Goal: Transaction & Acquisition: Purchase product/service

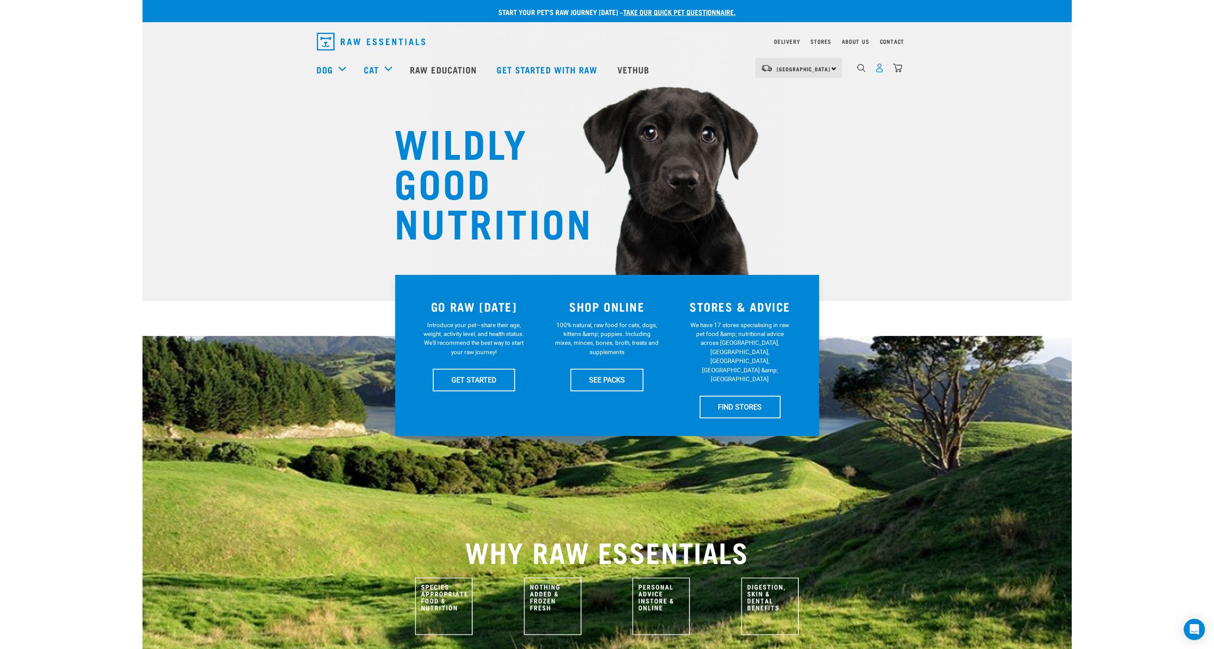
click at [883, 70] on img "dropdown navigation" at bounding box center [879, 67] width 9 height 9
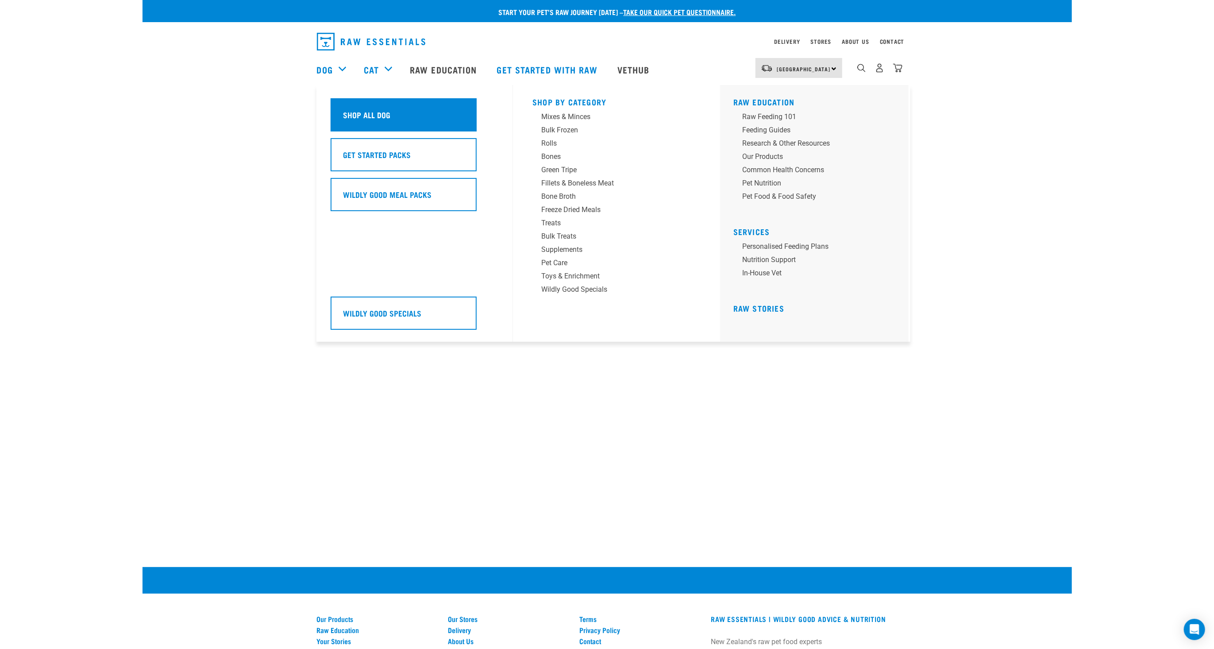
click at [374, 114] on h5 "Shop All Dog" at bounding box center [367, 115] width 47 height 12
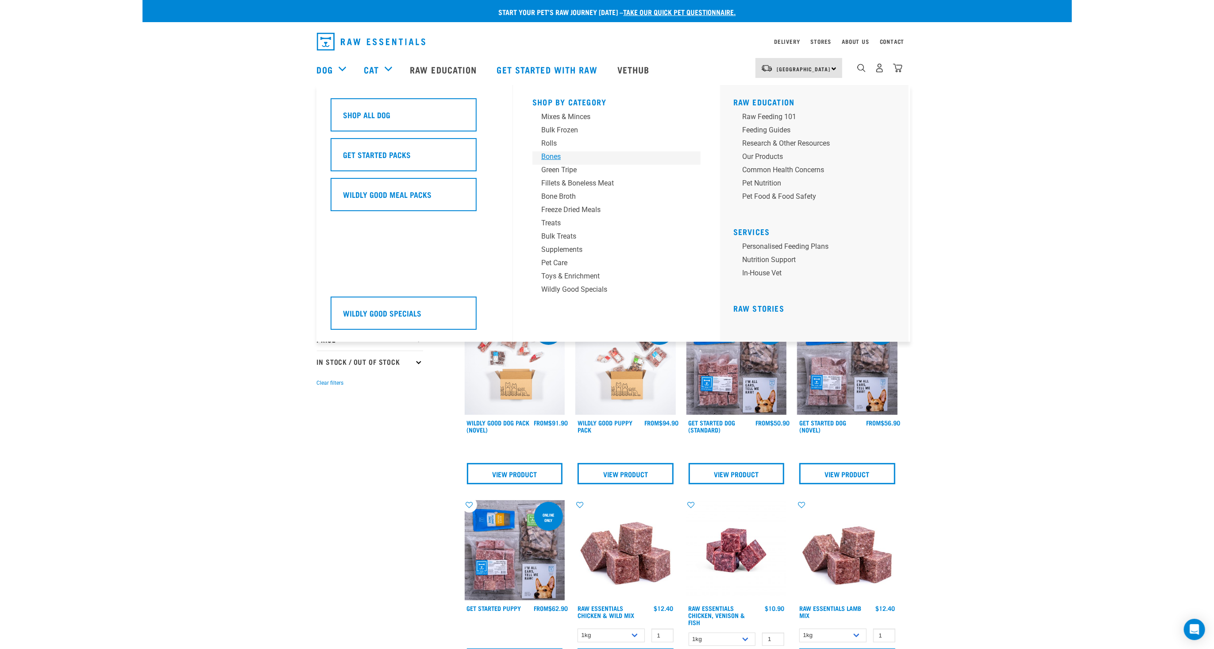
click at [555, 156] on div "Bones" at bounding box center [610, 156] width 138 height 11
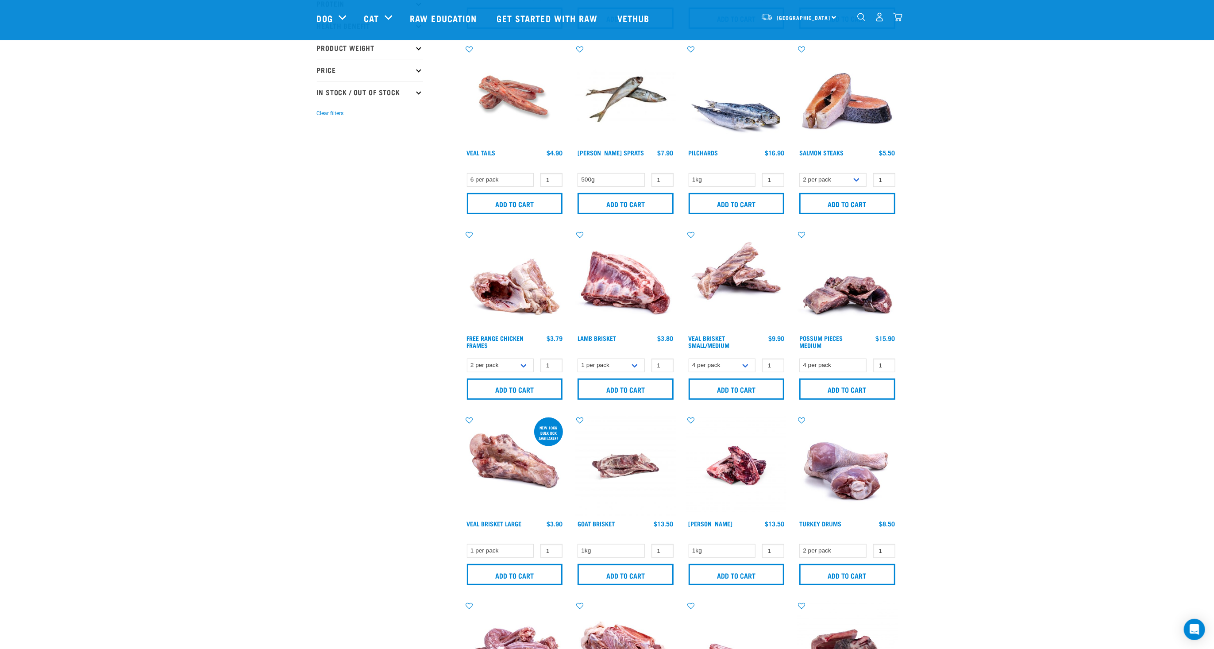
scroll to position [270, 0]
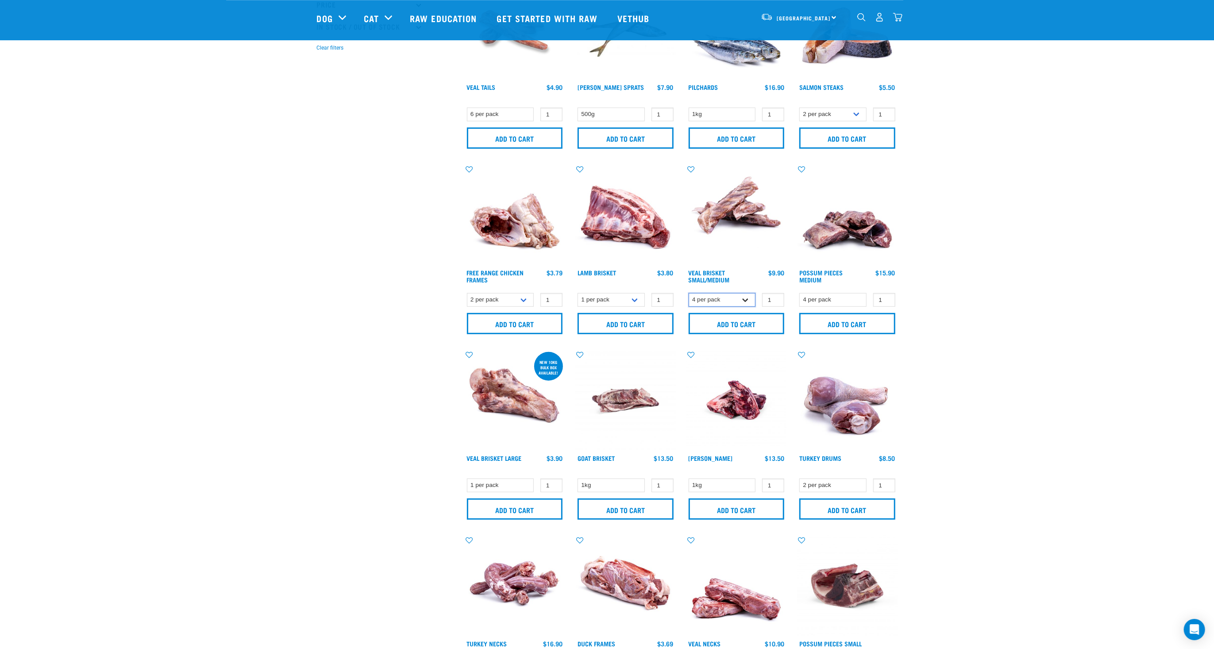
click at [689, 293] on select "4 per pack 8 per pack" at bounding box center [722, 300] width 67 height 14
select select "447645"
click option "8 per pack" at bounding box center [0, 0] width 0 height 0
type input "2"
click at [774, 296] on input "2" at bounding box center [773, 300] width 22 height 14
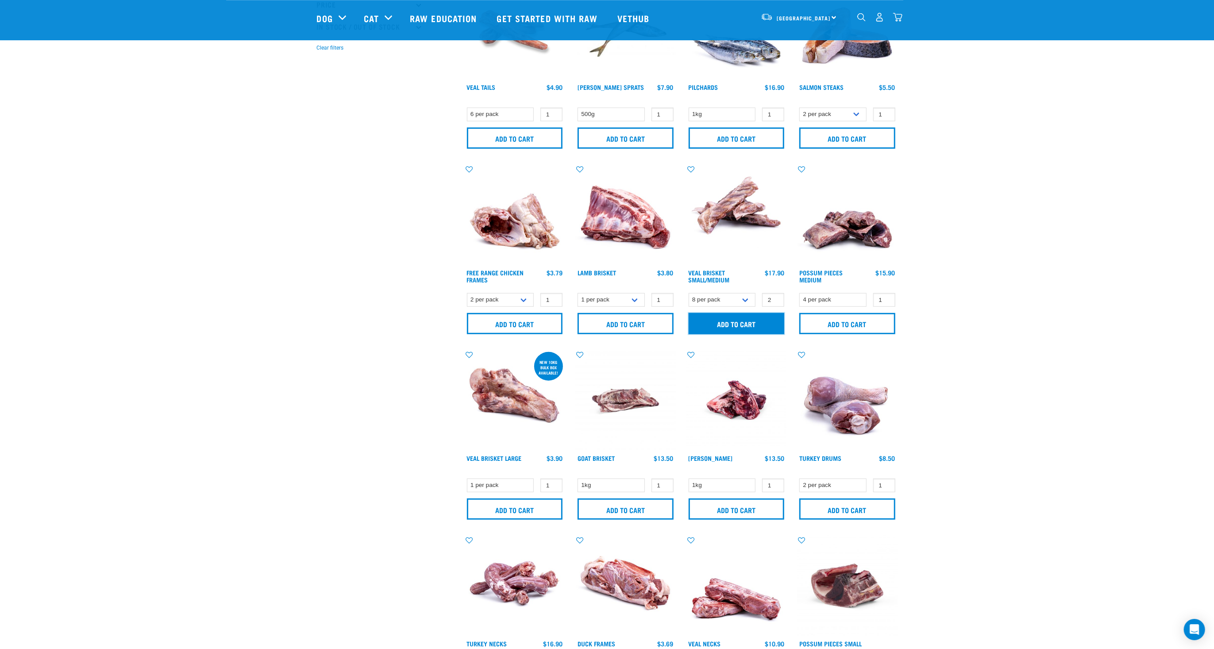
click at [764, 314] on input "Add to cart" at bounding box center [737, 323] width 96 height 21
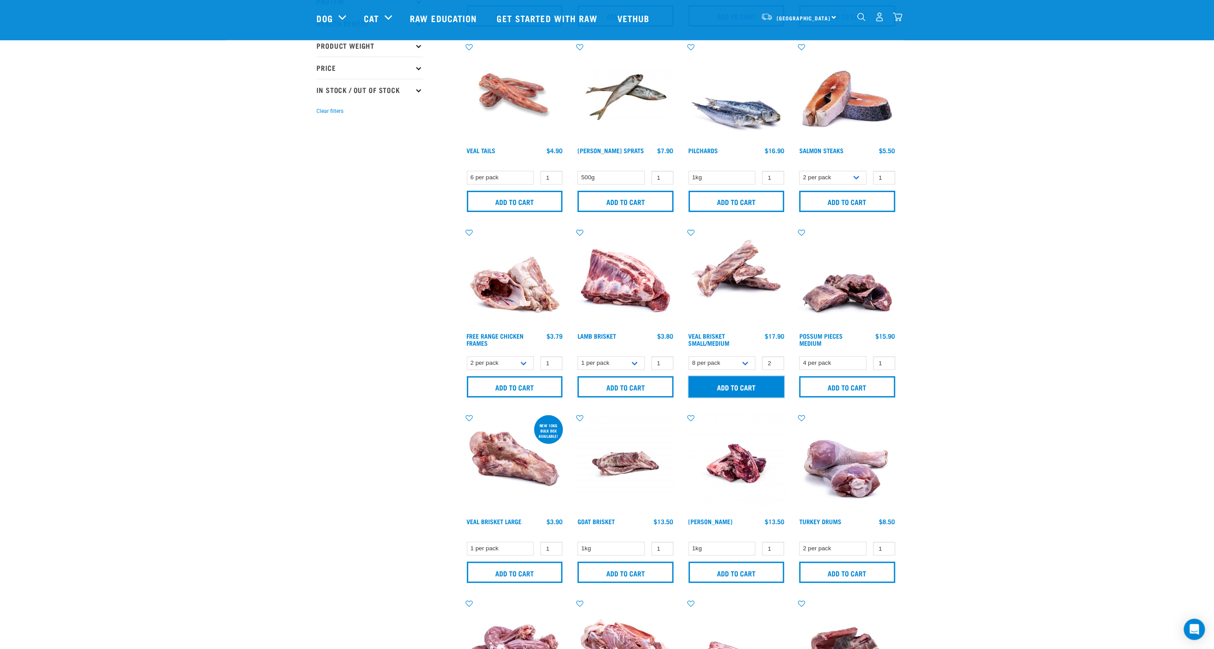
scroll to position [0, 0]
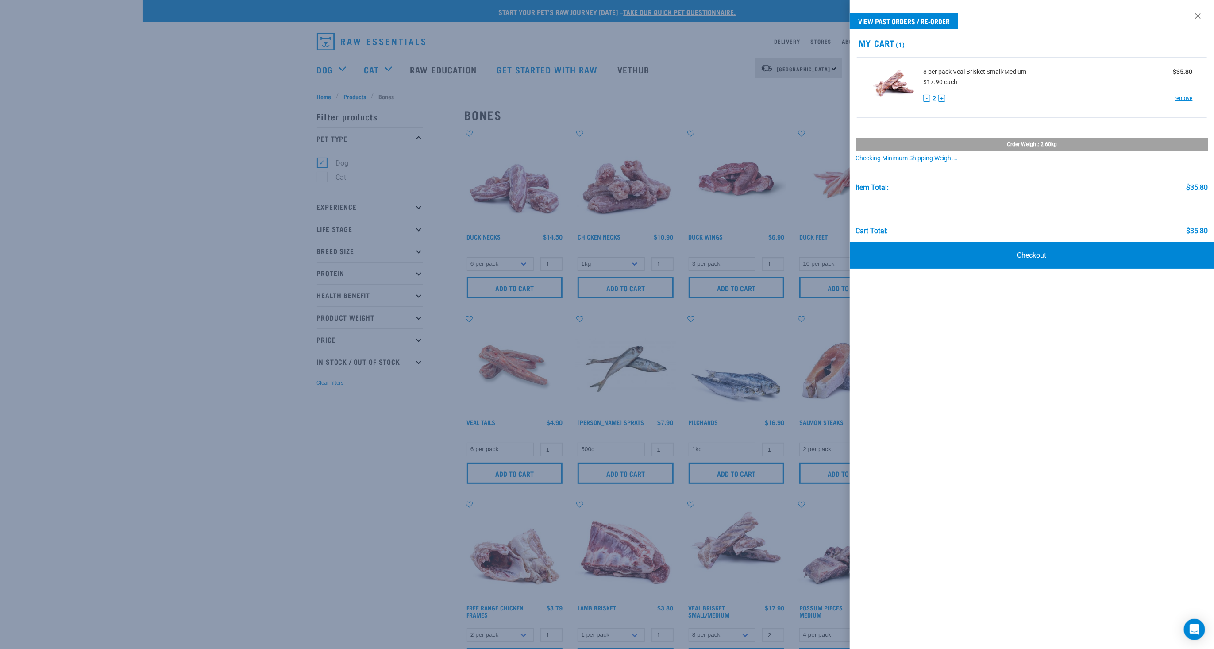
click at [240, 93] on div at bounding box center [607, 324] width 1214 height 649
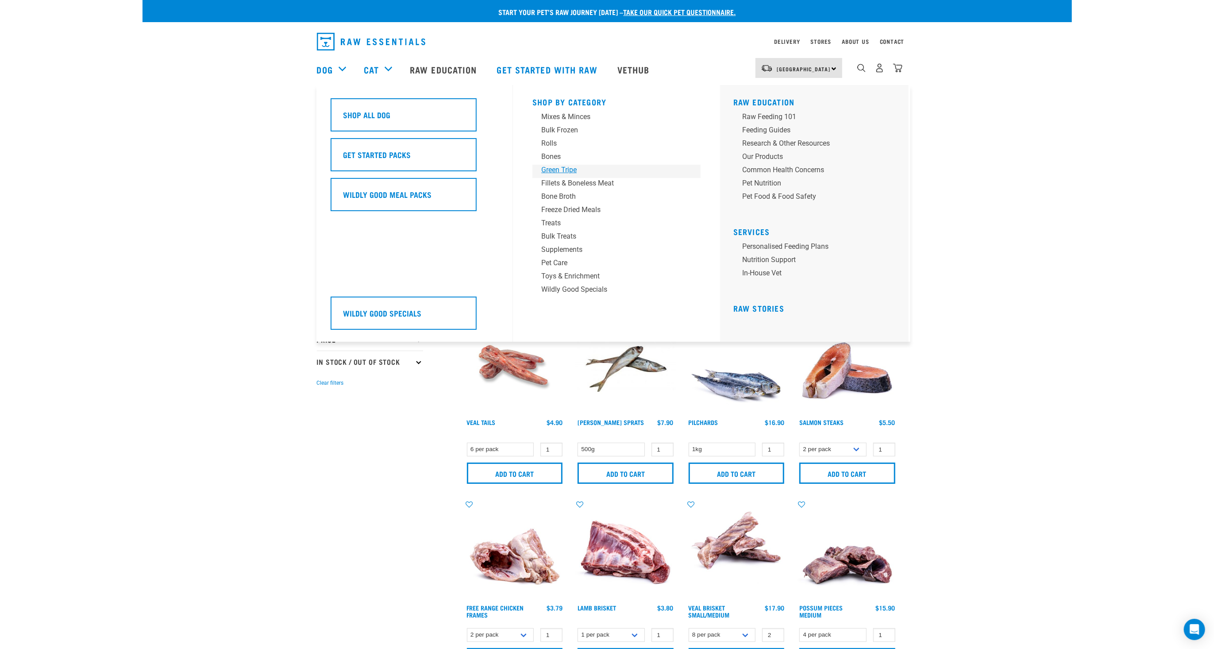
click at [568, 167] on div "Green Tripe" at bounding box center [610, 170] width 138 height 11
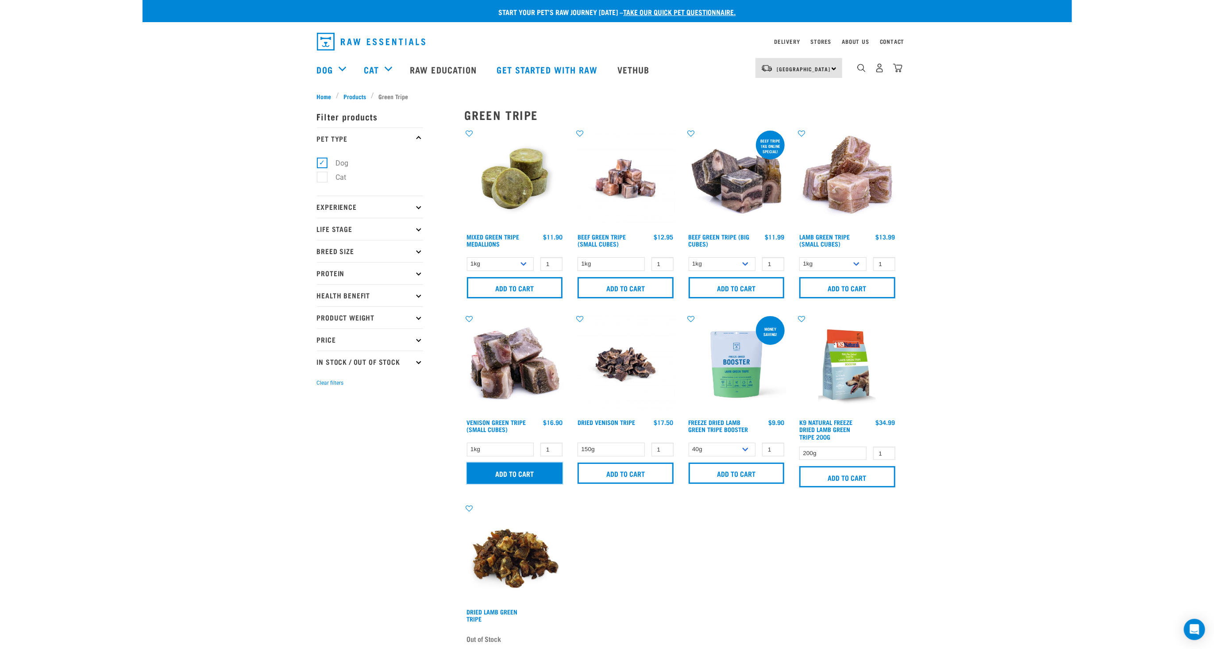
click at [519, 475] on input "Add to cart" at bounding box center [515, 473] width 96 height 21
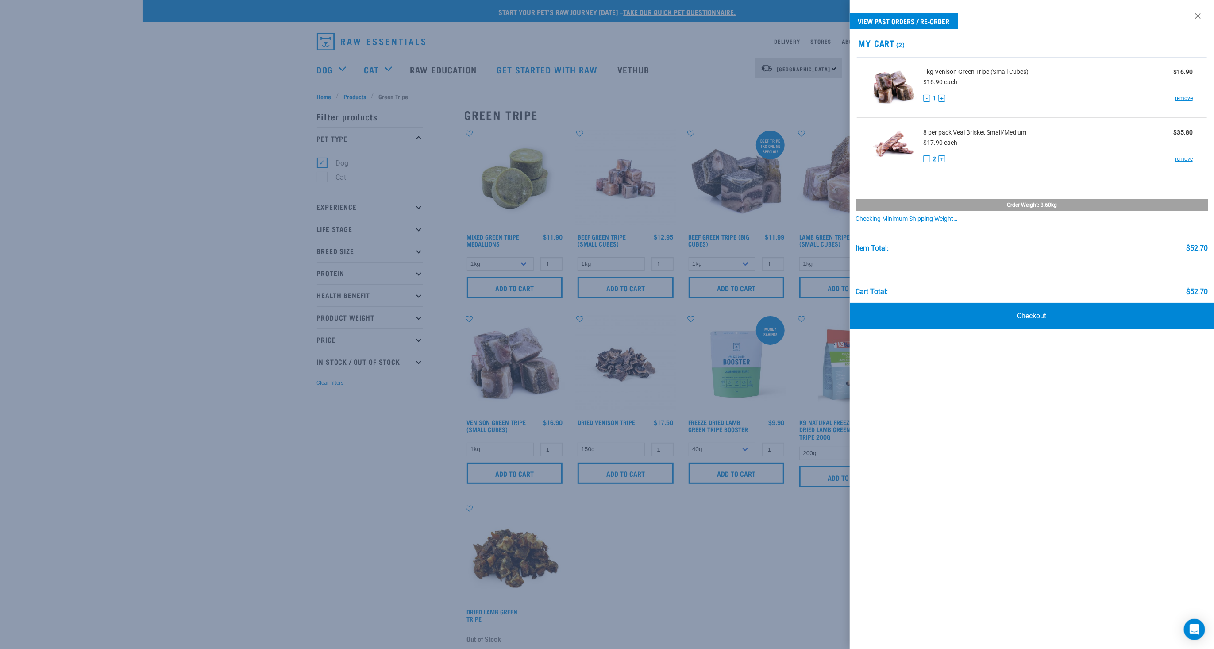
click at [217, 130] on div at bounding box center [607, 324] width 1214 height 649
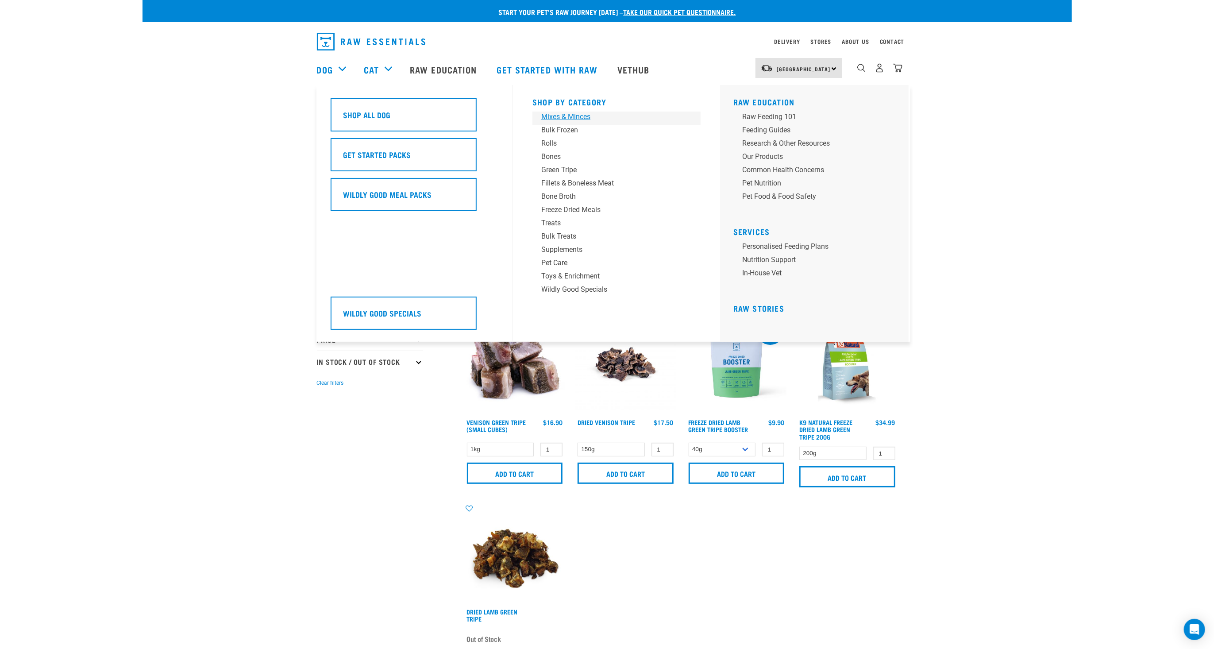
click at [550, 115] on div "Mixes & Minces" at bounding box center [610, 117] width 138 height 11
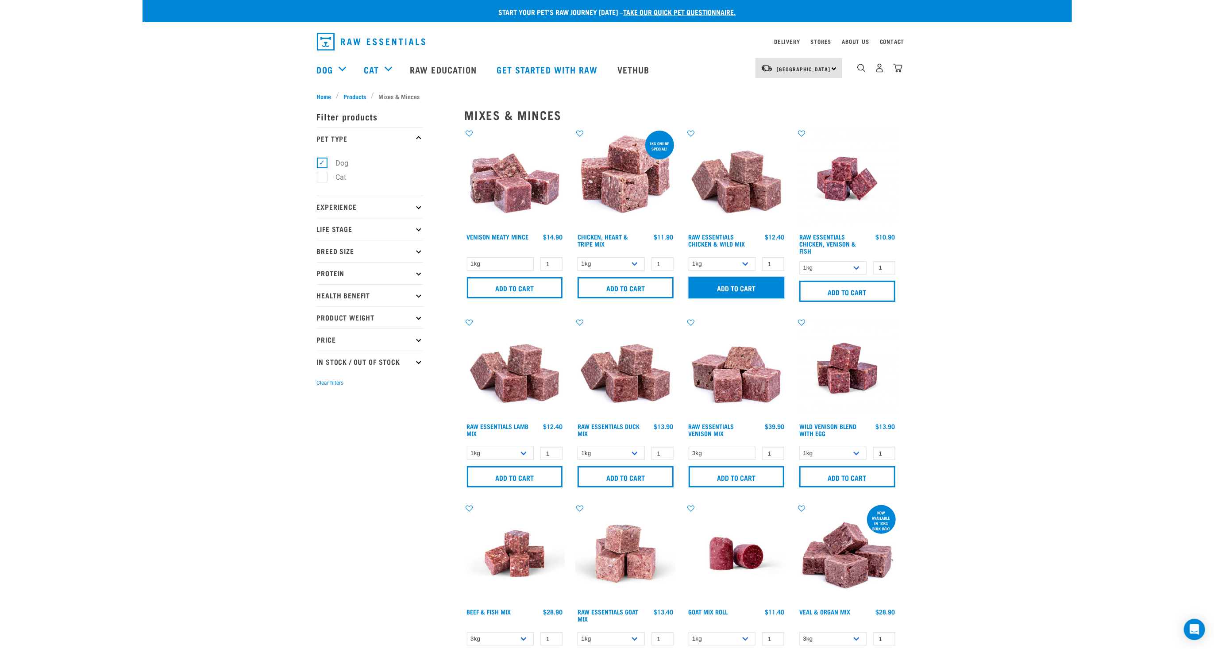
click at [758, 286] on input "Add to cart" at bounding box center [737, 287] width 96 height 21
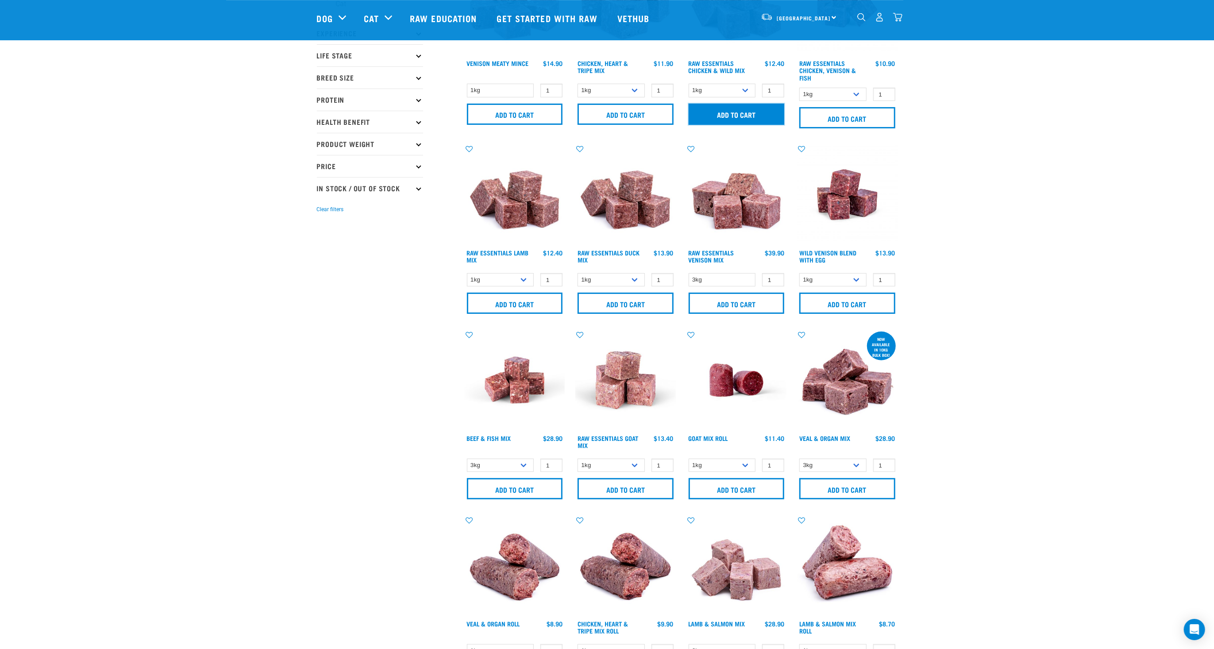
scroll to position [217, 0]
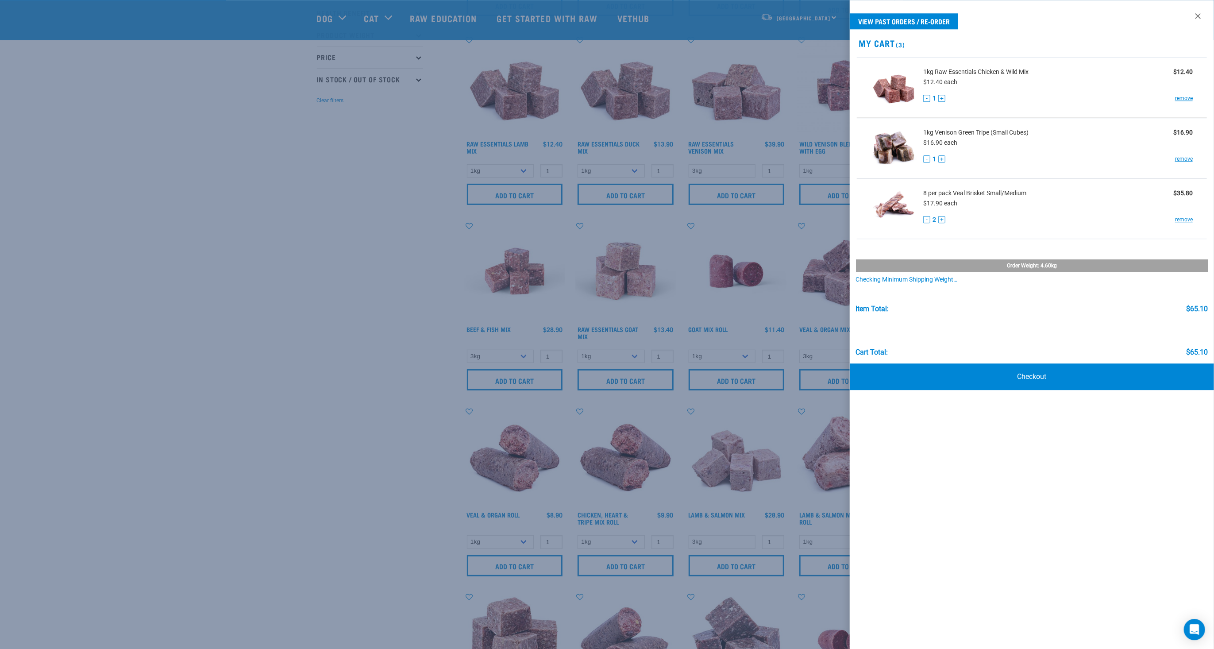
click at [383, 327] on div at bounding box center [607, 324] width 1214 height 649
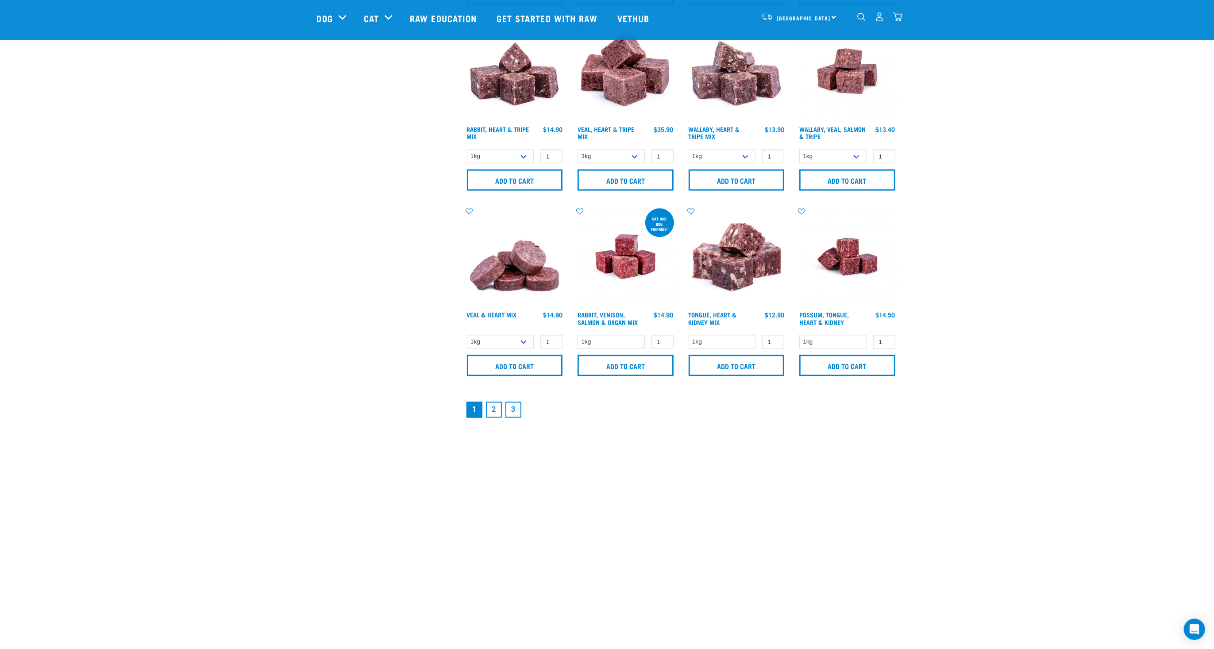
scroll to position [1182, 0]
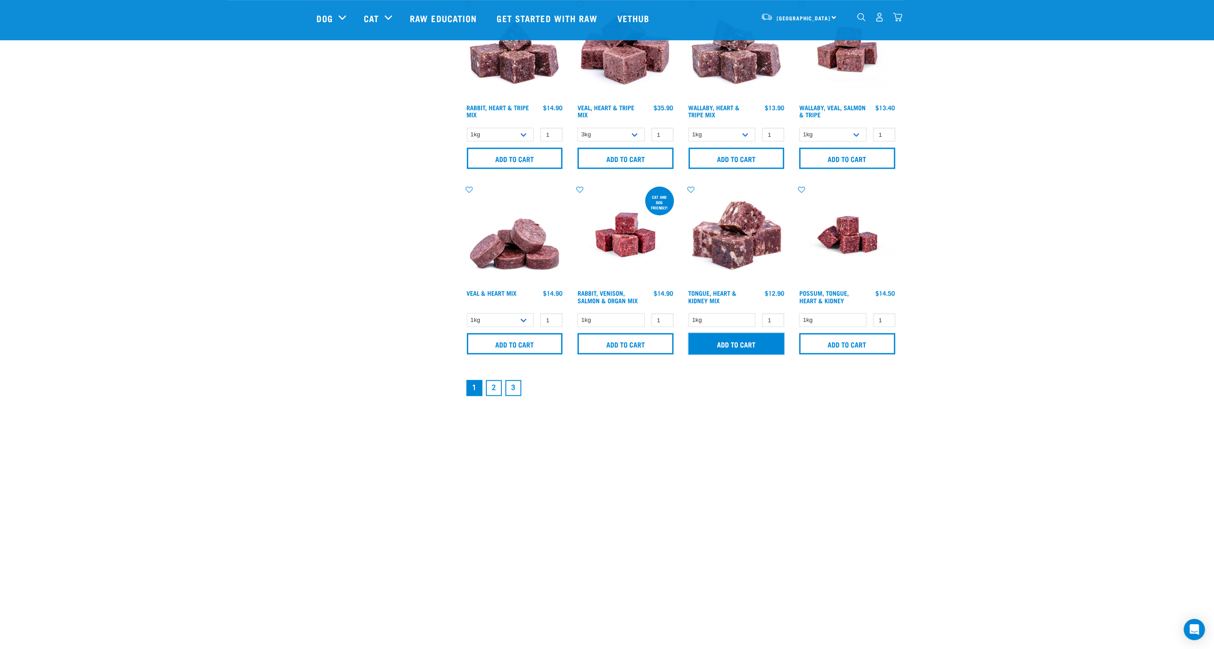
click at [737, 344] on input "Add to cart" at bounding box center [737, 343] width 96 height 21
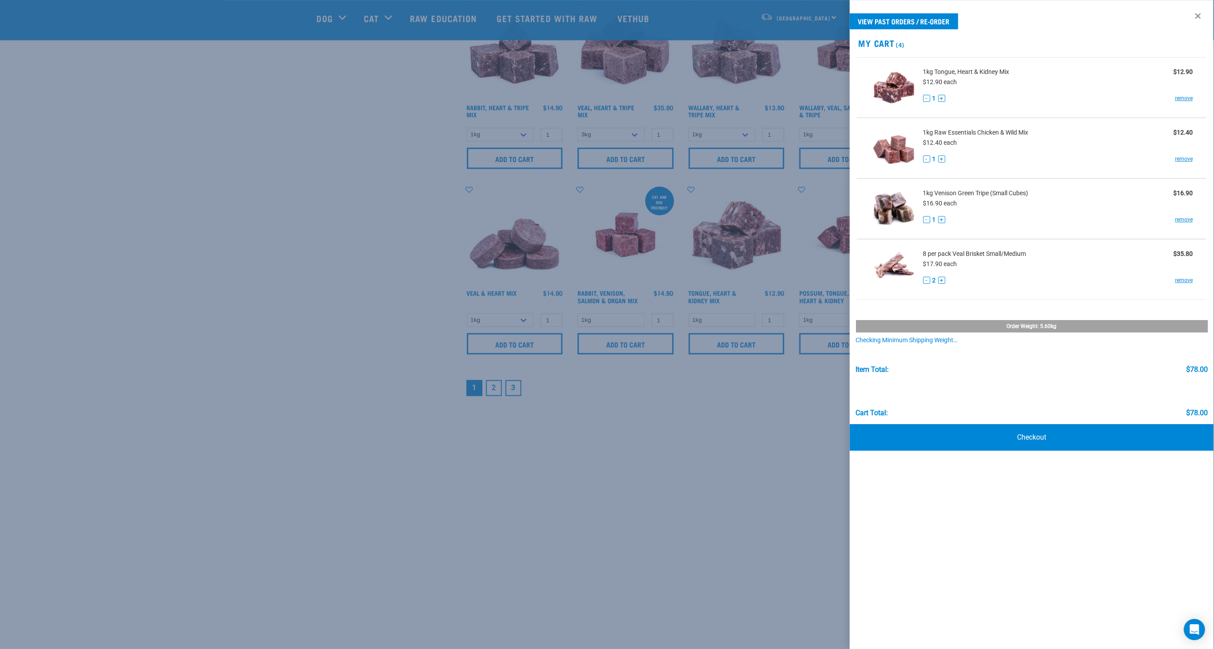
click at [392, 320] on div at bounding box center [607, 324] width 1214 height 649
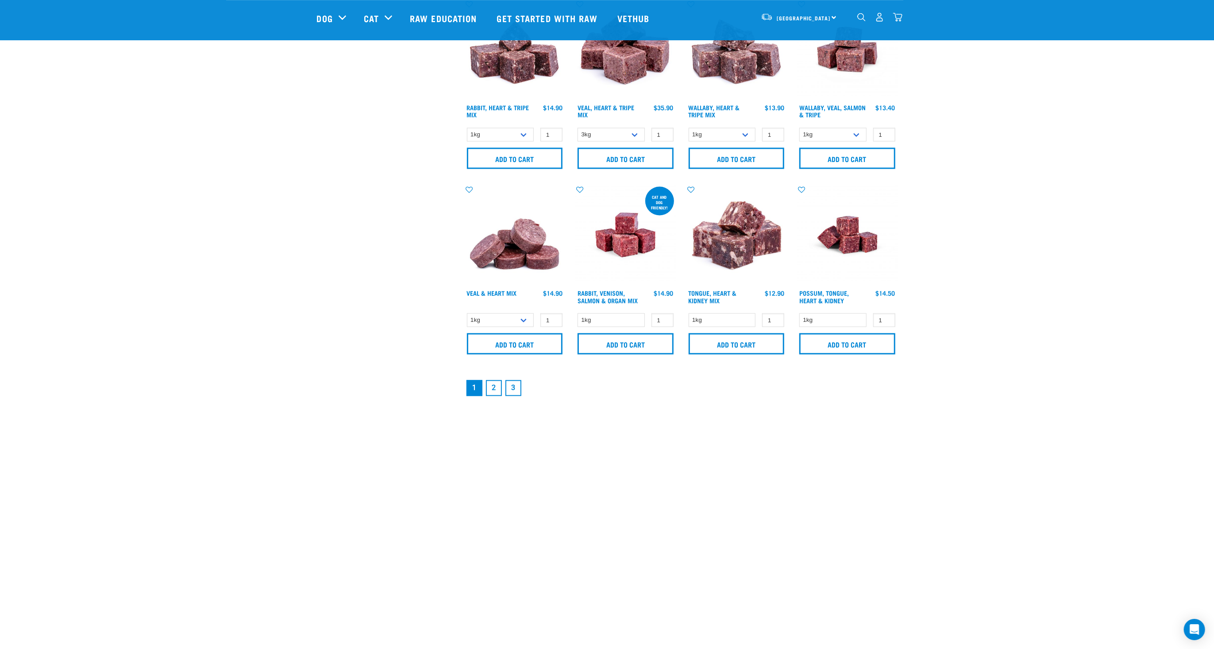
click at [494, 384] on link "2" at bounding box center [494, 388] width 16 height 16
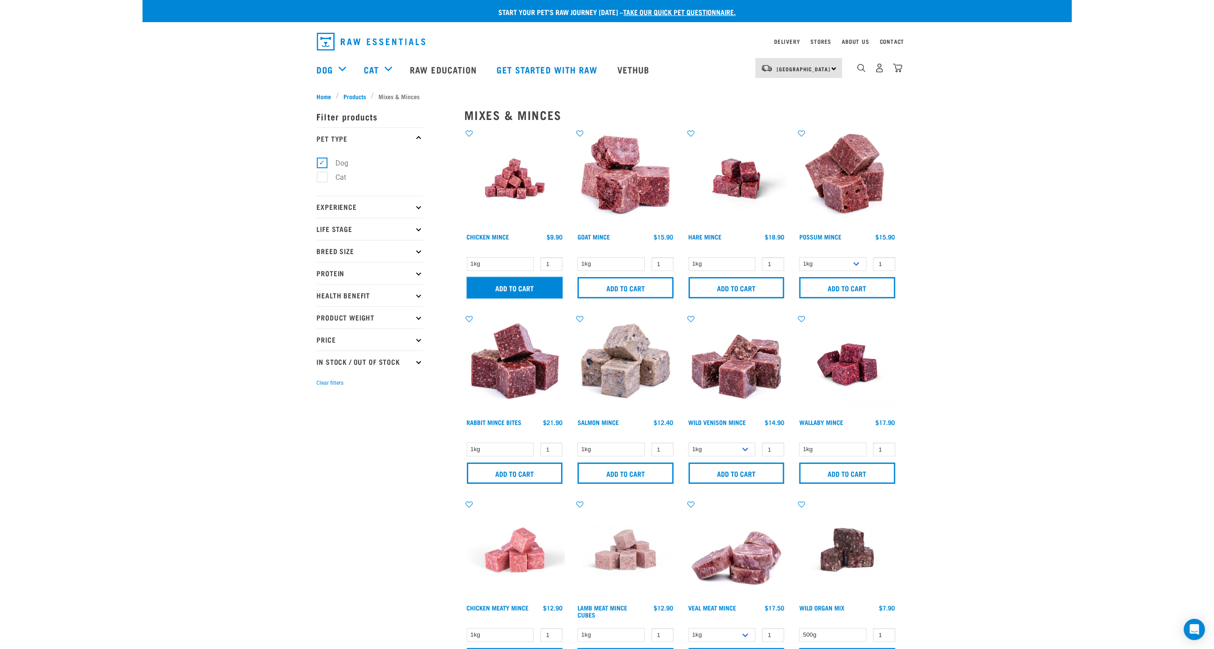
click at [511, 289] on input "Add to cart" at bounding box center [515, 287] width 96 height 21
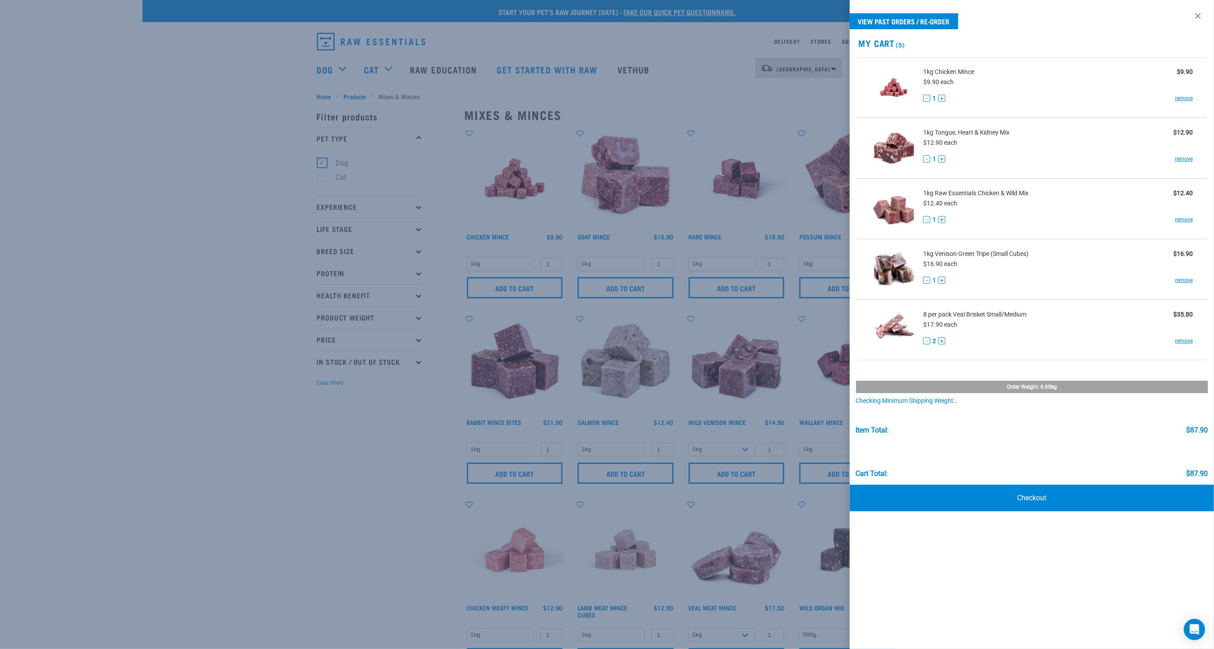
click at [321, 564] on div at bounding box center [607, 324] width 1214 height 649
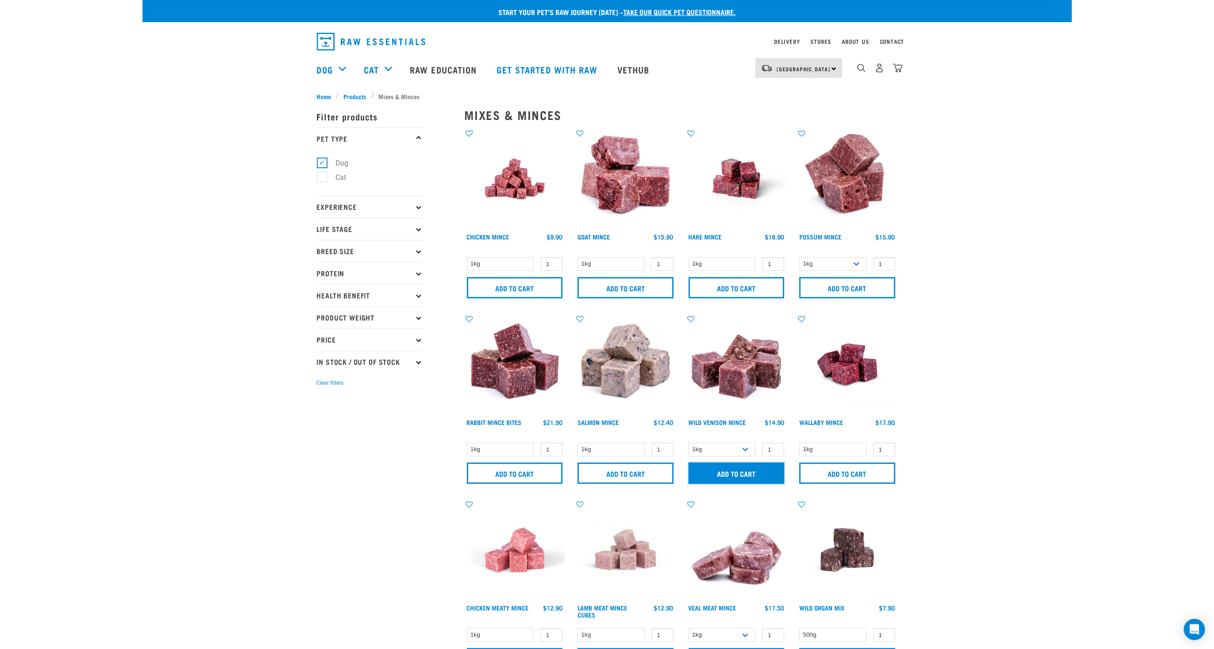
click at [730, 475] on input "Add to cart" at bounding box center [737, 473] width 96 height 21
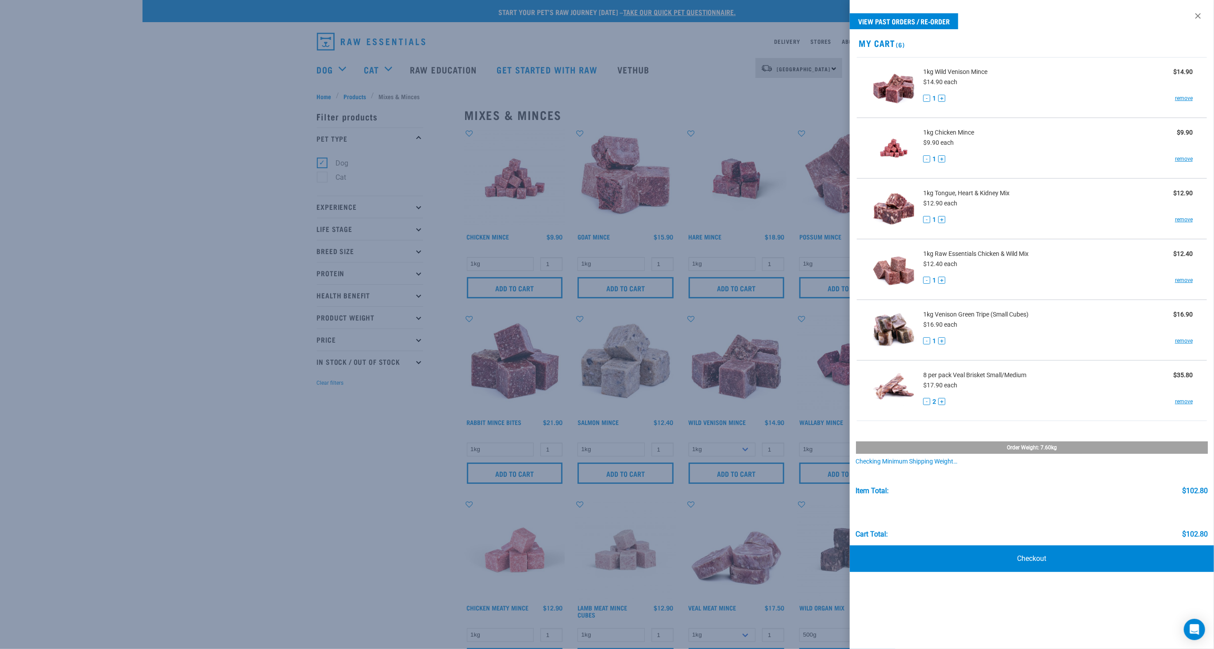
click at [334, 546] on div at bounding box center [607, 324] width 1214 height 649
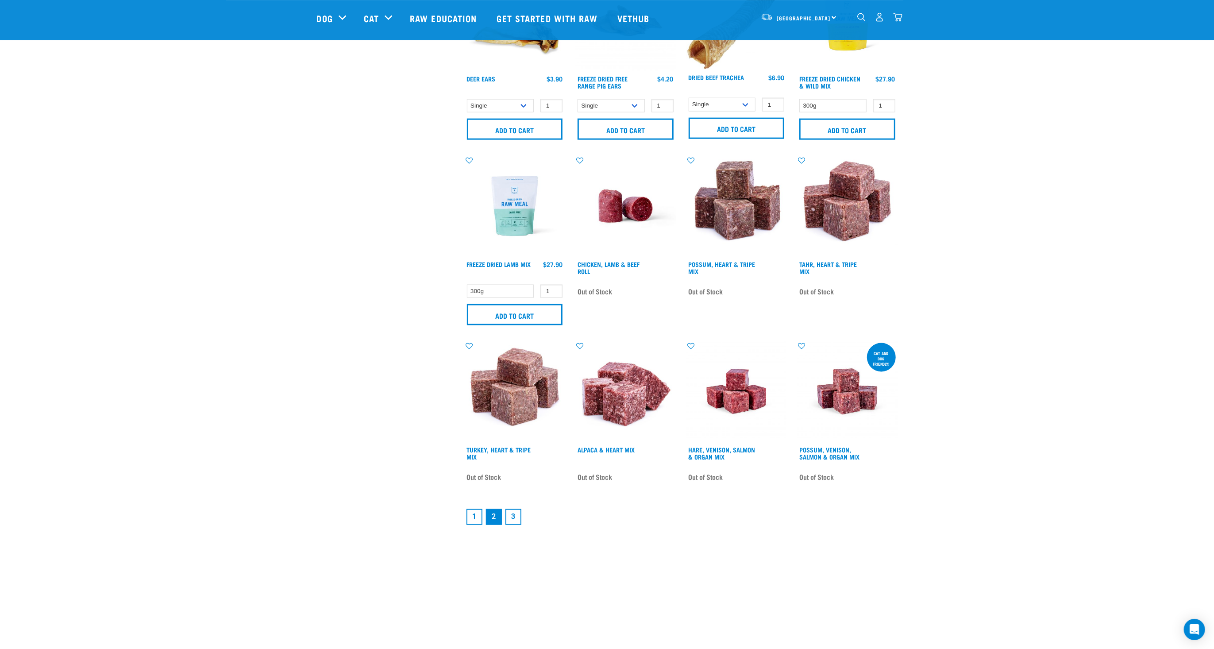
scroll to position [1038, 0]
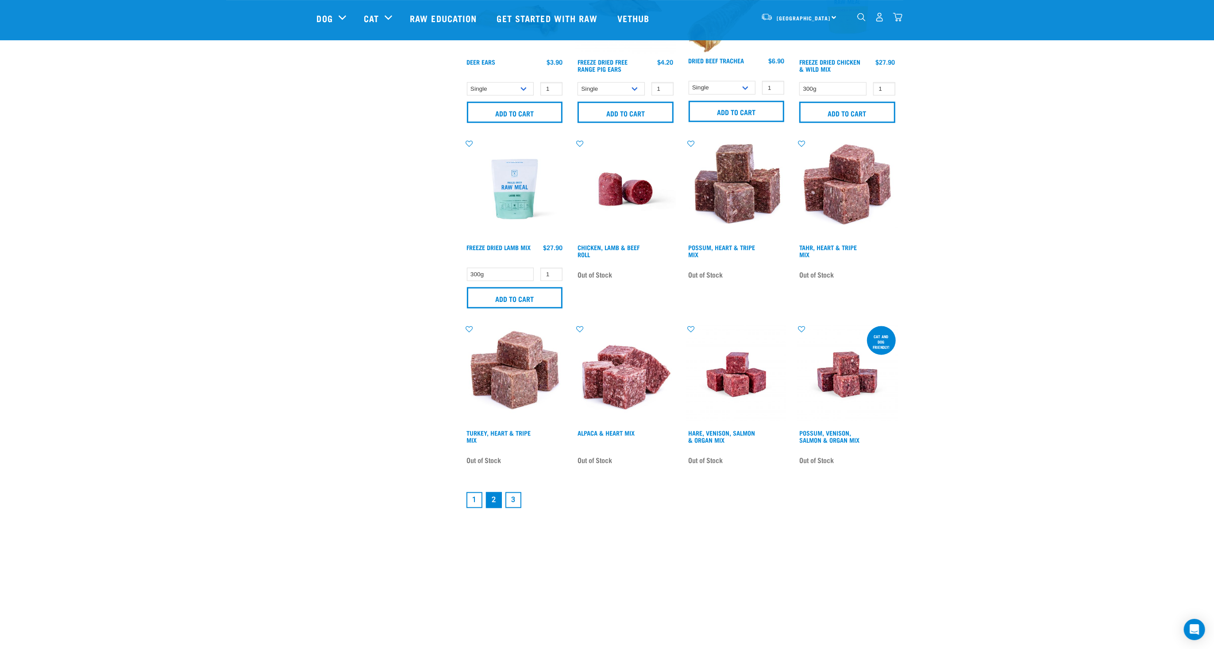
click at [477, 495] on link "1" at bounding box center [475, 500] width 16 height 16
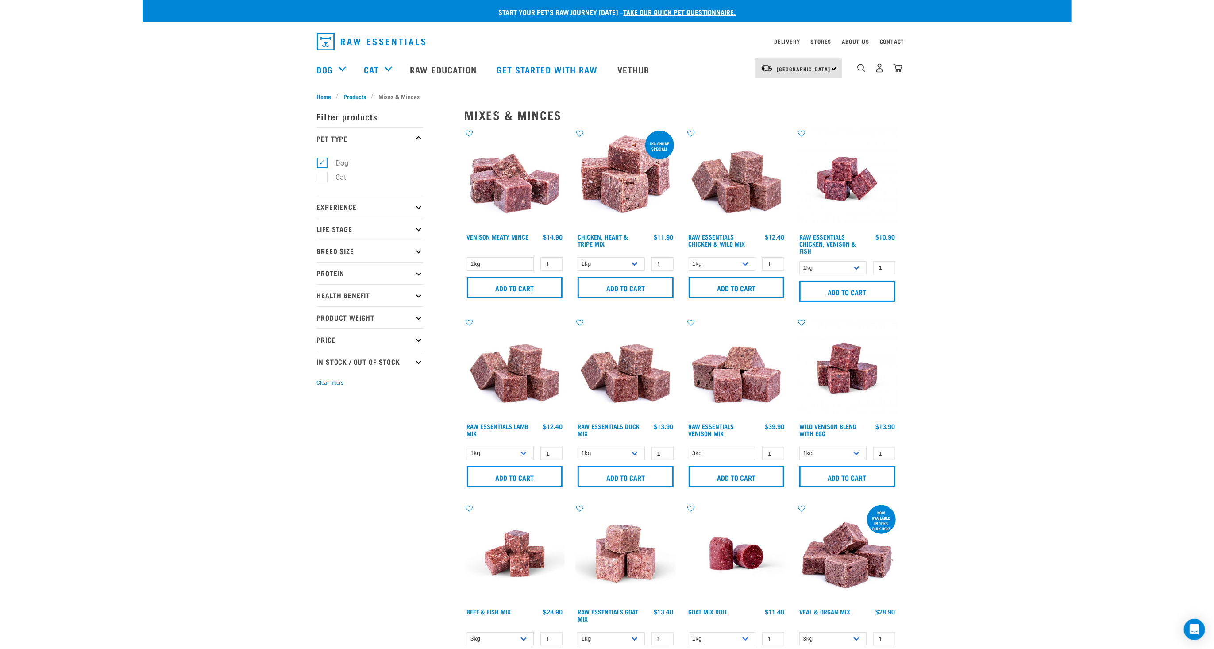
click at [514, 183] on img at bounding box center [515, 179] width 100 height 100
click at [516, 284] on input "Add to cart" at bounding box center [515, 287] width 96 height 21
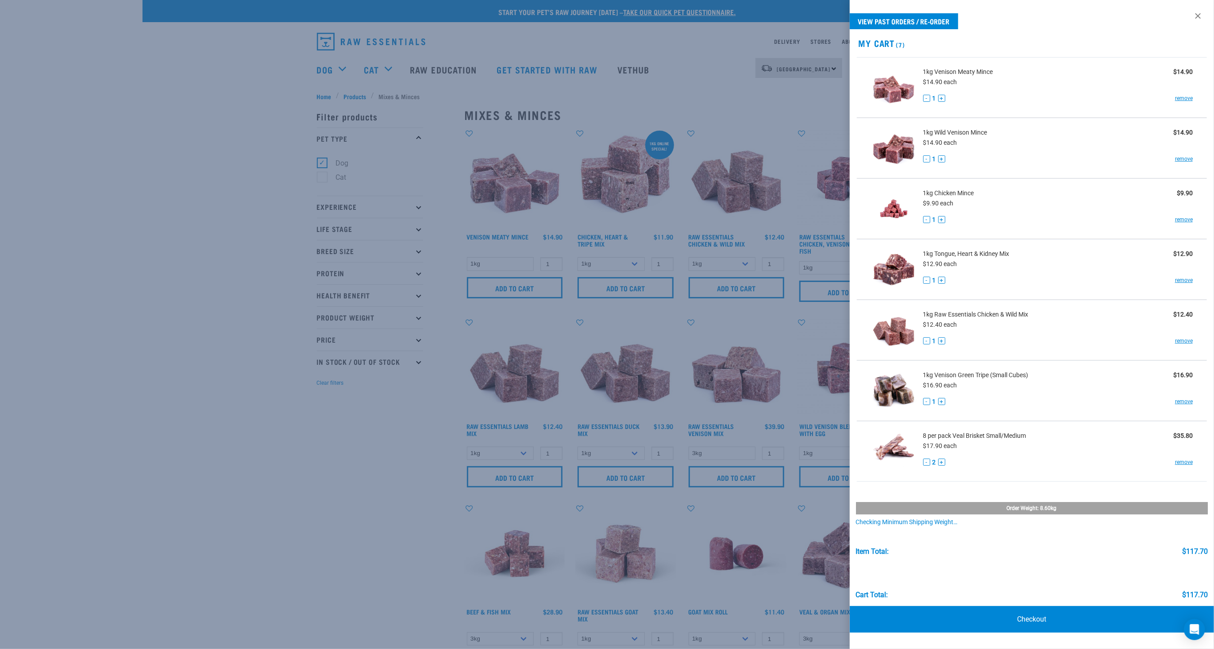
click at [405, 538] on div at bounding box center [607, 324] width 1214 height 649
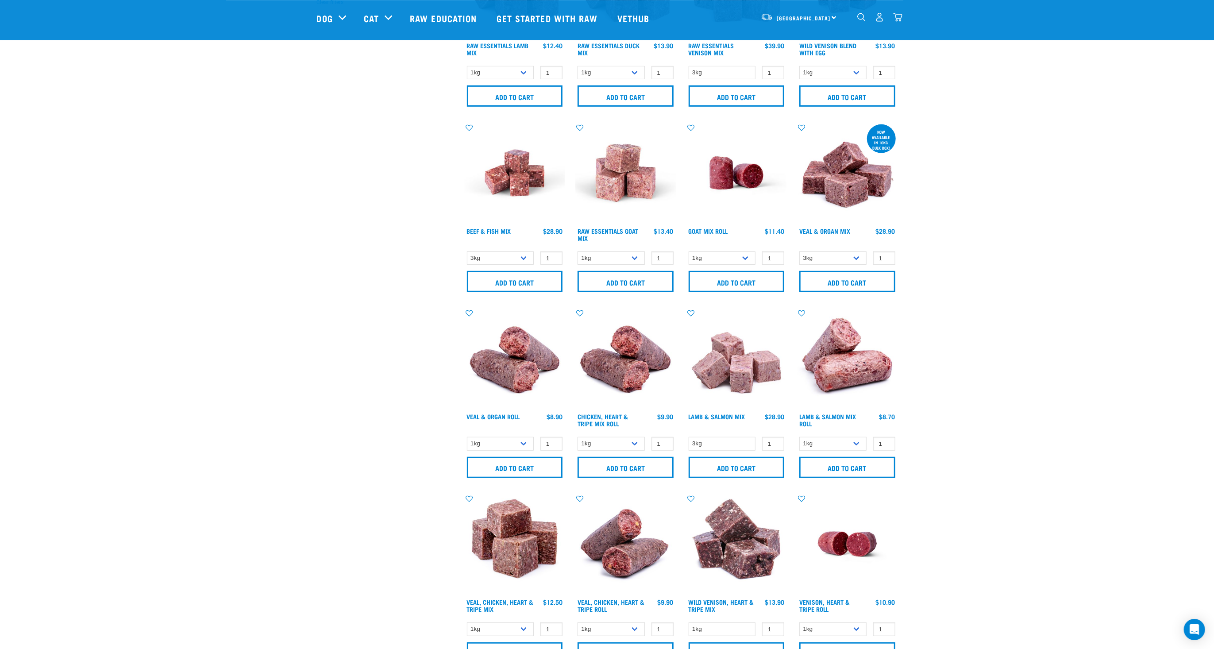
scroll to position [333, 0]
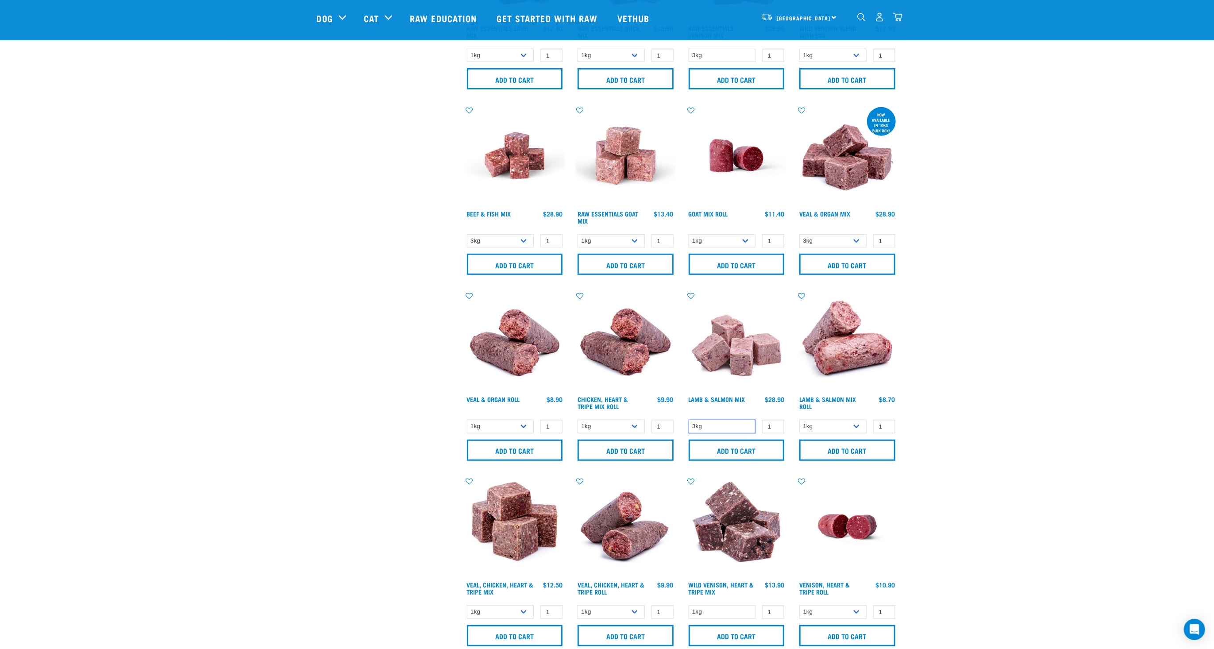
click at [689, 420] on select "3kg" at bounding box center [722, 427] width 67 height 14
click at [378, 415] on div "× Filter products Pet Type Dog Cat Experience New Raw Feeder Experienced Raw Fe…" at bounding box center [607, 475] width 591 height 1554
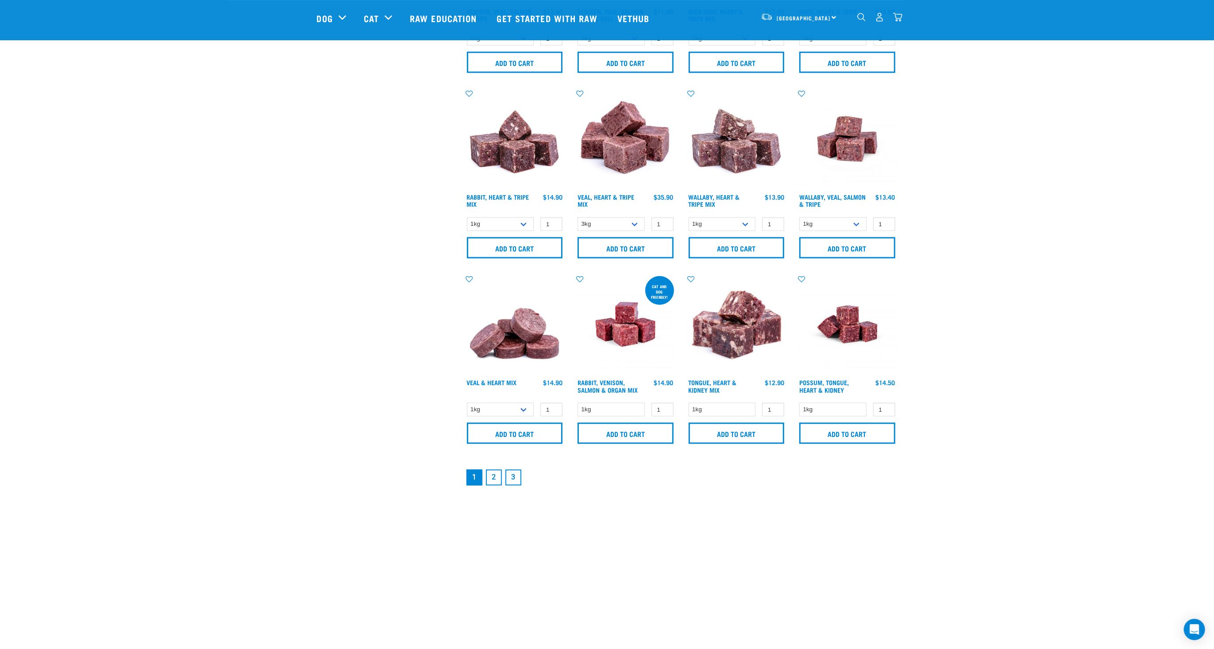
scroll to position [1097, 0]
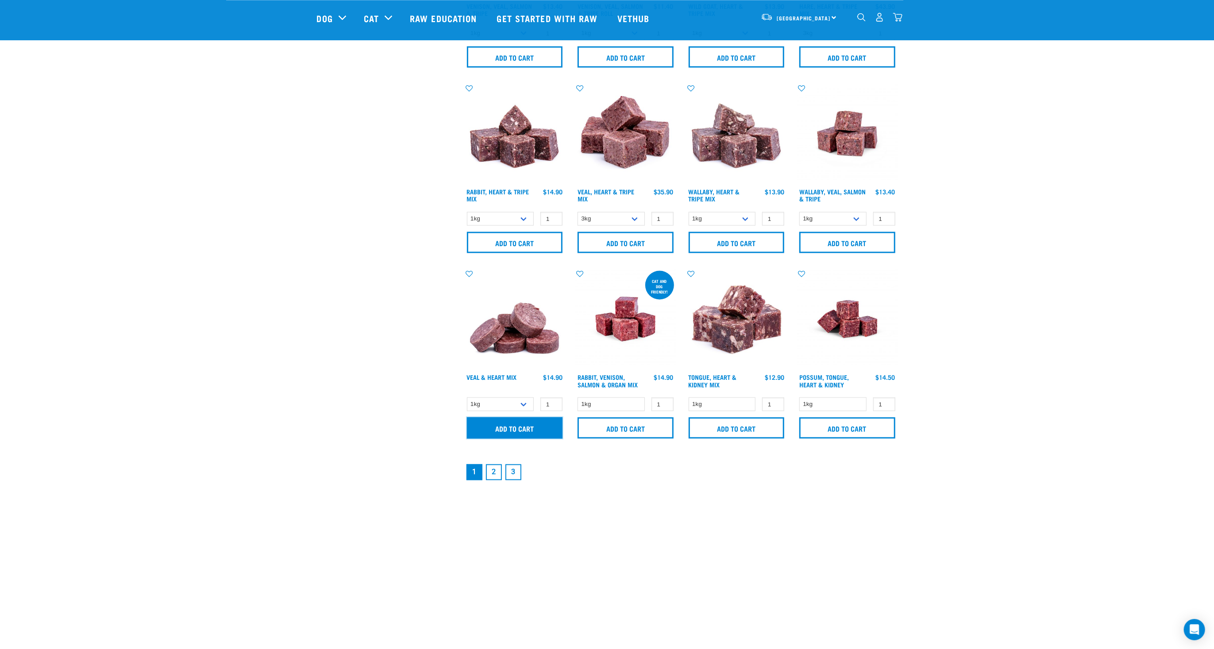
click at [500, 428] on input "Add to cart" at bounding box center [515, 427] width 96 height 21
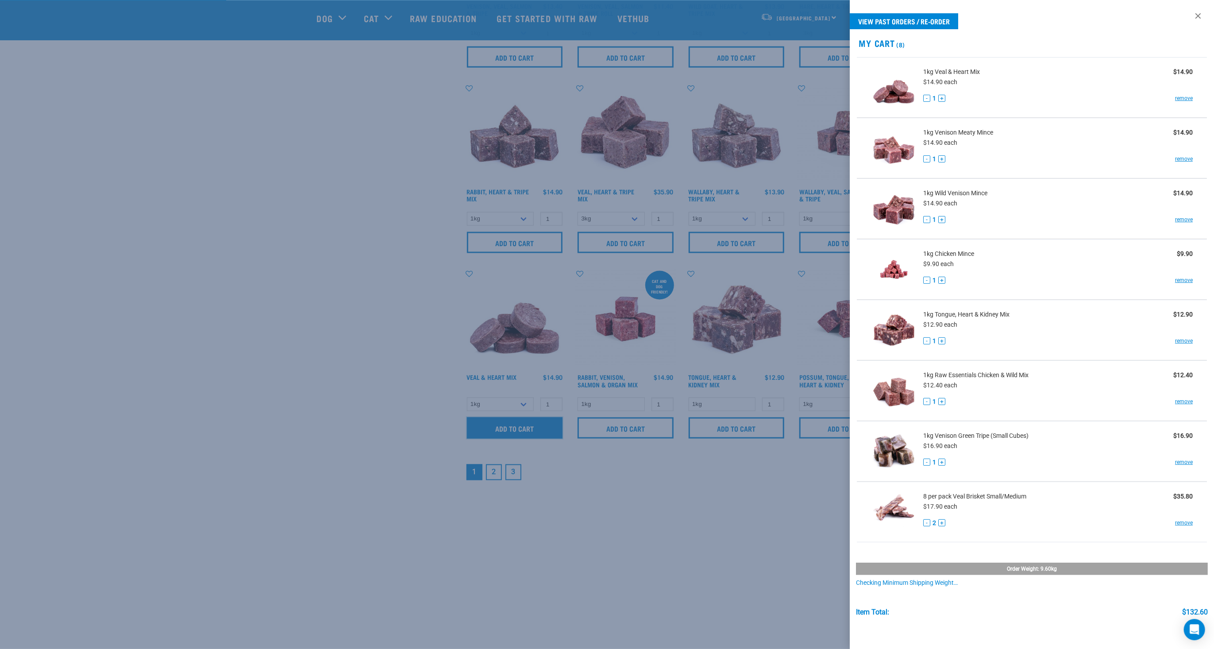
scroll to position [53, 0]
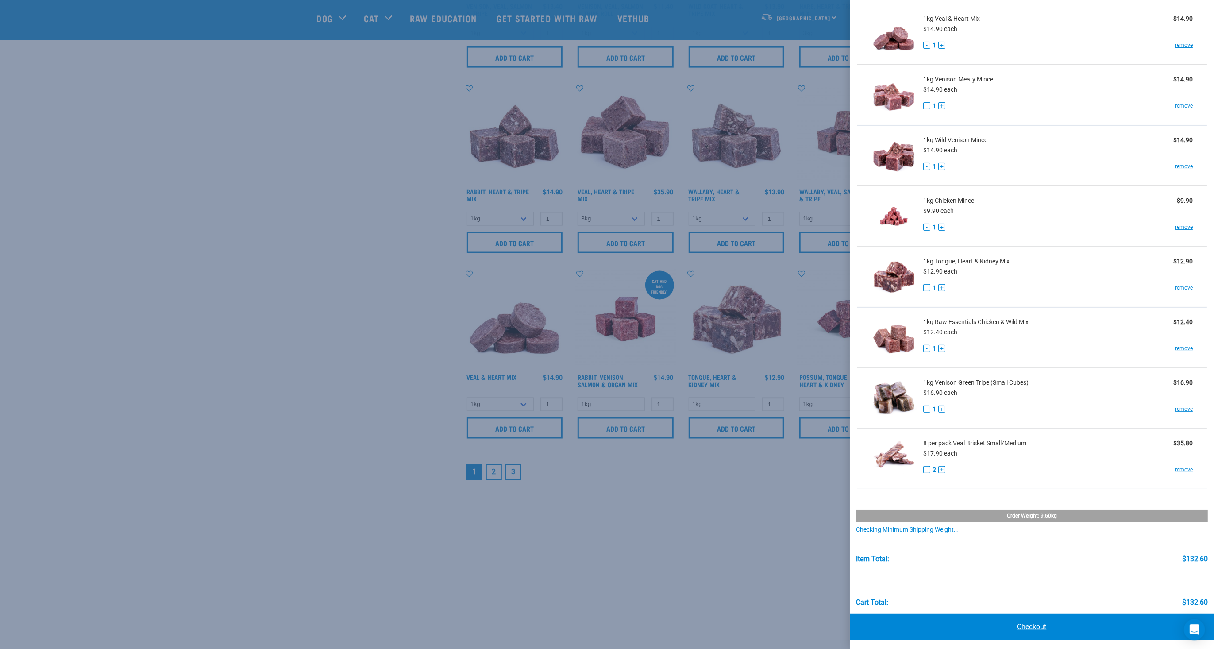
click at [1050, 627] on link "Checkout" at bounding box center [1032, 627] width 364 height 27
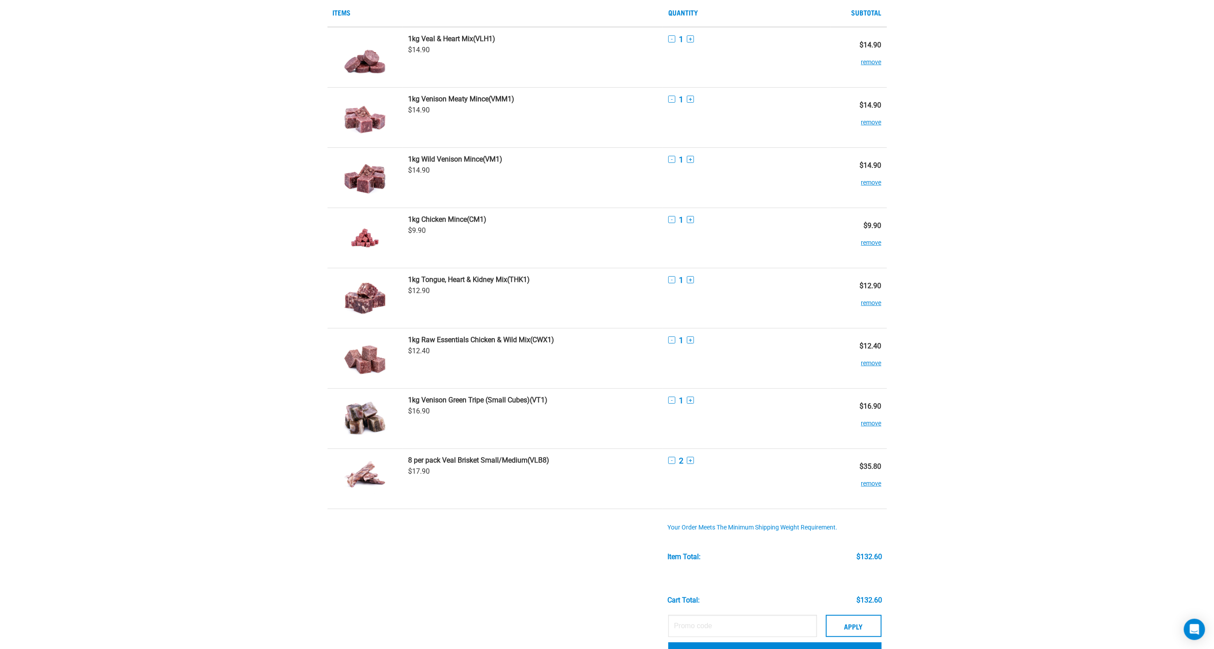
scroll to position [161, 0]
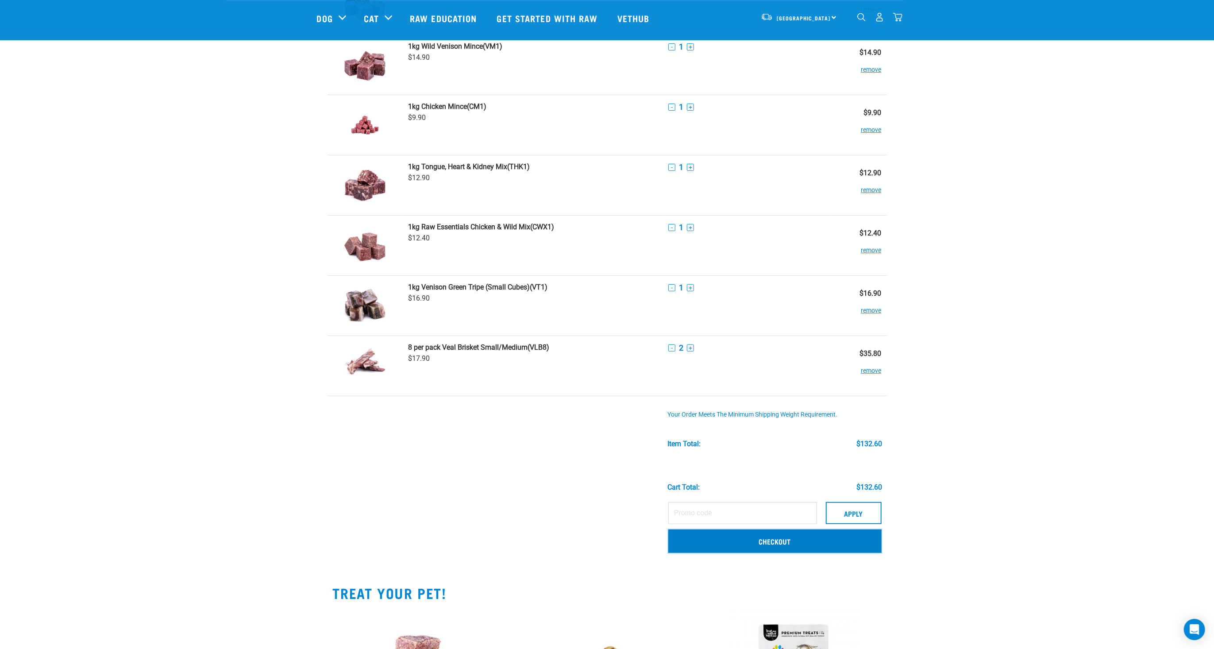
click at [811, 541] on link "Checkout" at bounding box center [774, 540] width 213 height 23
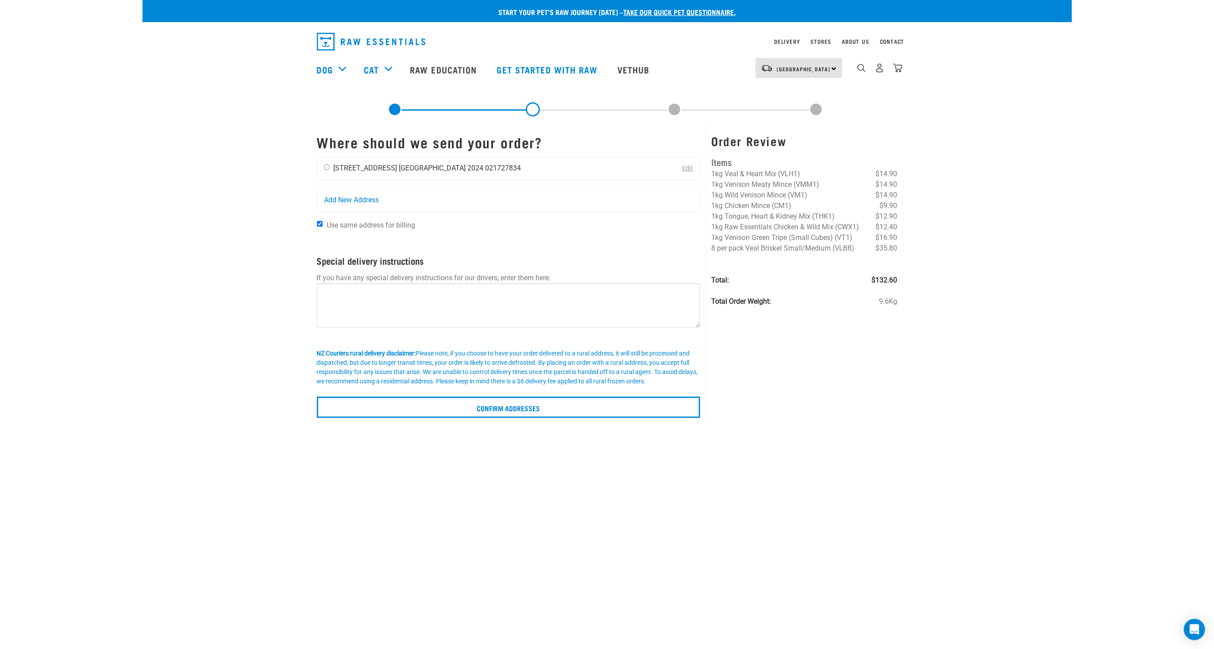
click at [326, 167] on input "radio" at bounding box center [327, 167] width 6 height 6
radio input "true"
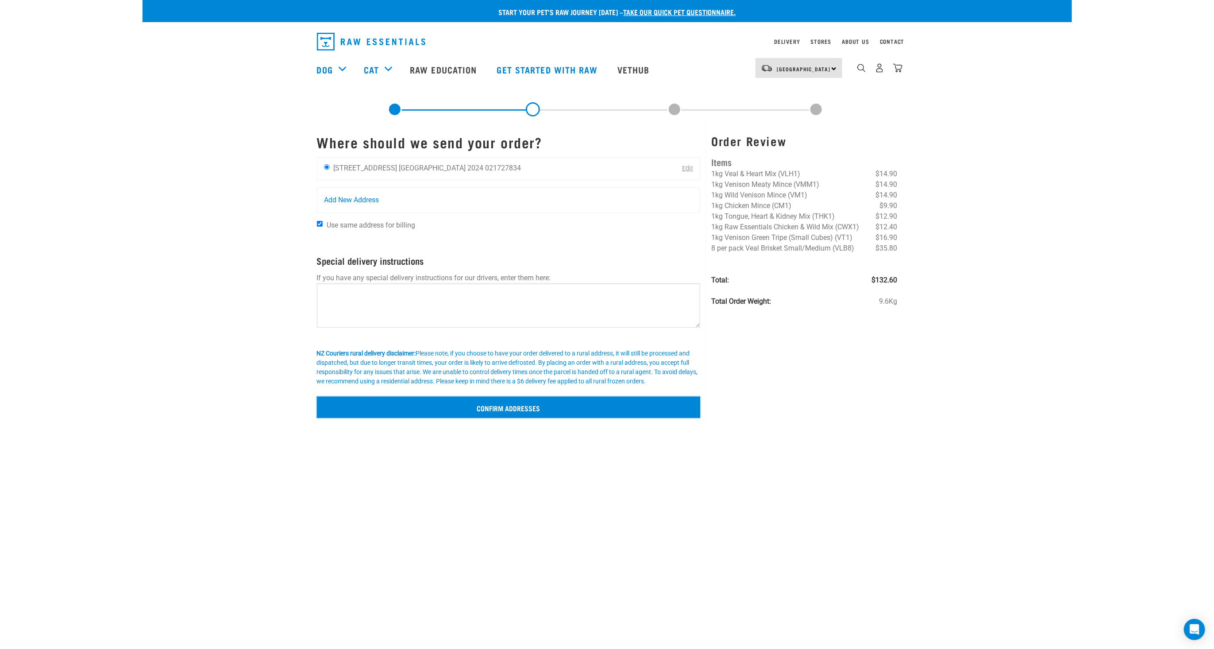
click at [492, 400] on input "Confirm addresses" at bounding box center [509, 407] width 384 height 21
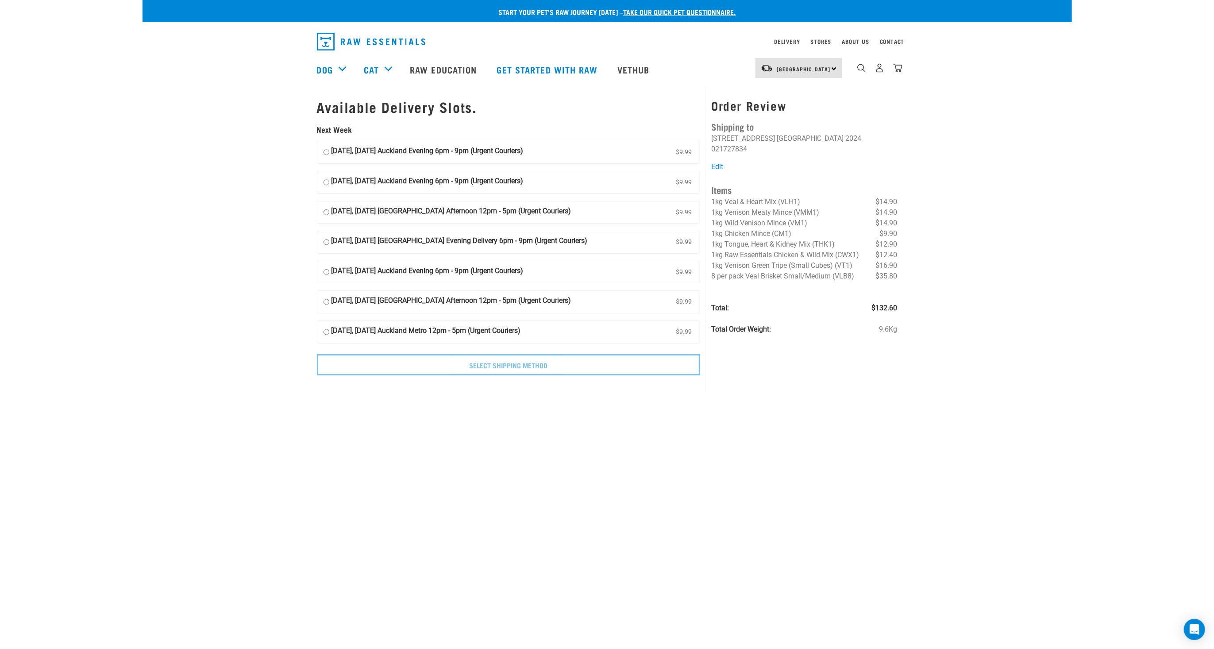
drag, startPoint x: 321, startPoint y: 150, endPoint x: 330, endPoint y: 154, distance: 9.5
click at [321, 150] on label "06 October, Monday Auckland Evening 6pm - 9pm (Urgent Couriers) $9.99" at bounding box center [508, 152] width 383 height 22
click at [324, 150] on input "06 October, Monday Auckland Evening 6pm - 9pm (Urgent Couriers) $9.99" at bounding box center [327, 152] width 6 height 13
radio input "true"
click at [331, 154] on label "06 October, Monday Auckland Evening 6pm - 9pm (Urgent Couriers) $9.99" at bounding box center [508, 152] width 383 height 22
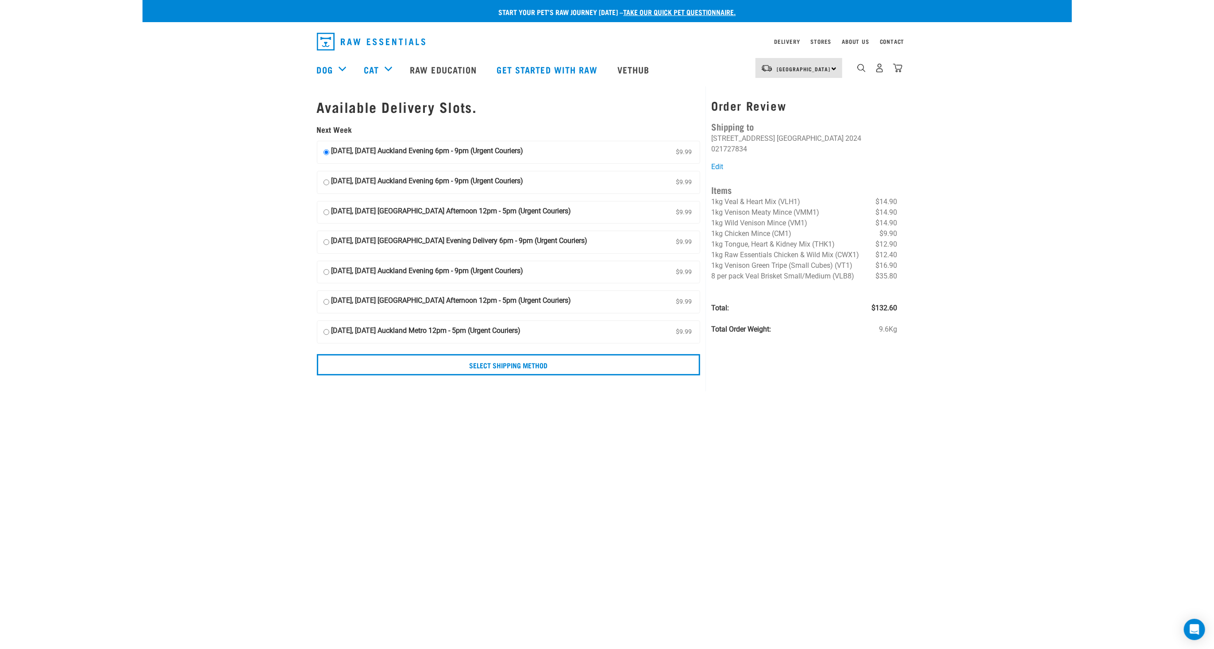
click at [329, 154] on input "06 October, Monday Auckland Evening 6pm - 9pm (Urgent Couriers) $9.99" at bounding box center [327, 152] width 6 height 13
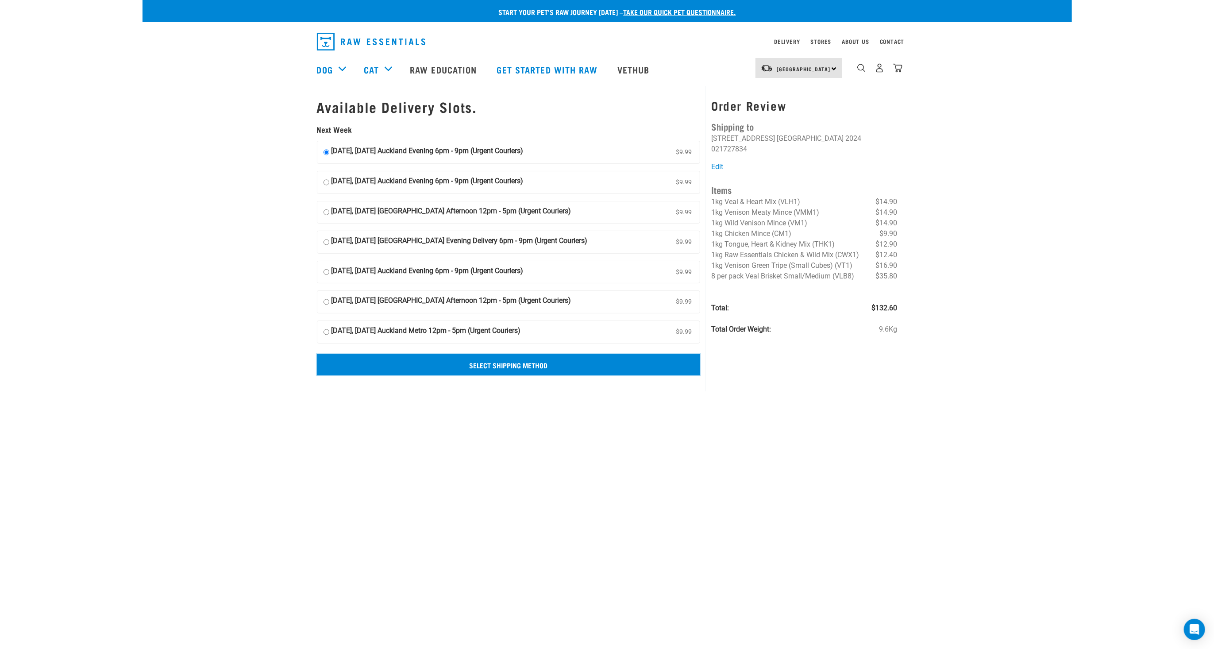
click at [484, 367] on input "Select Shipping Method" at bounding box center [509, 364] width 384 height 21
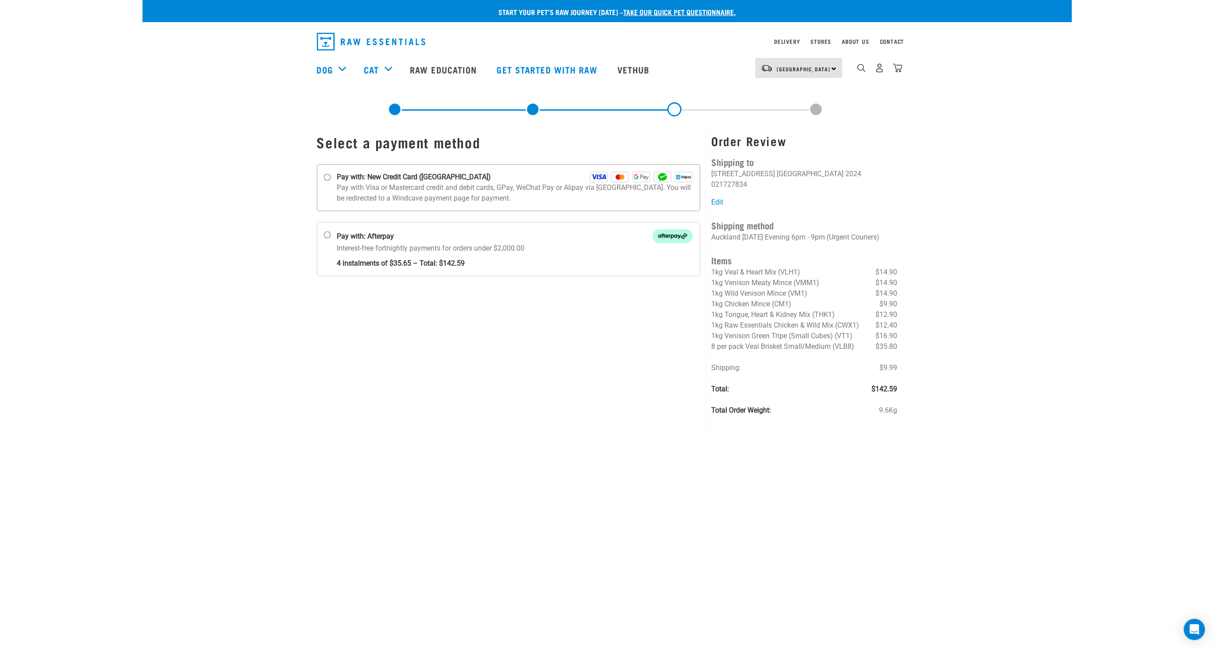
click at [325, 177] on input "Pay with: New Credit Card ([GEOGRAPHIC_DATA])" at bounding box center [327, 177] width 7 height 7
radio input "true"
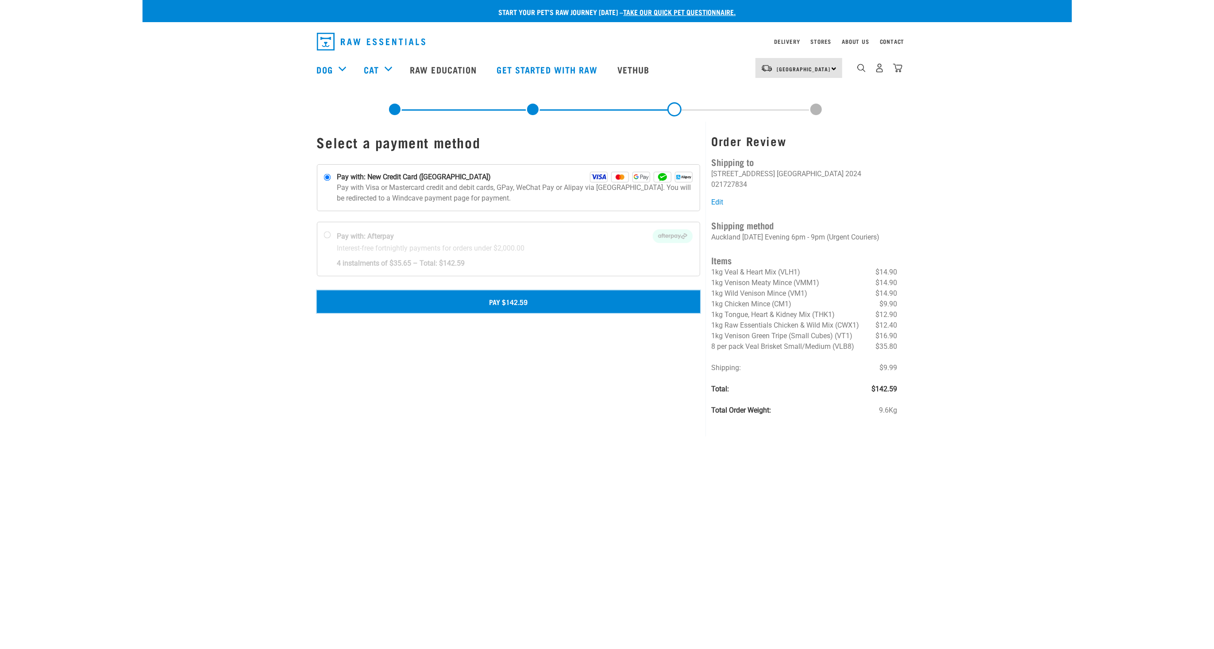
click at [505, 306] on button "Pay $142.59" at bounding box center [509, 301] width 384 height 22
